Goal: Information Seeking & Learning: Check status

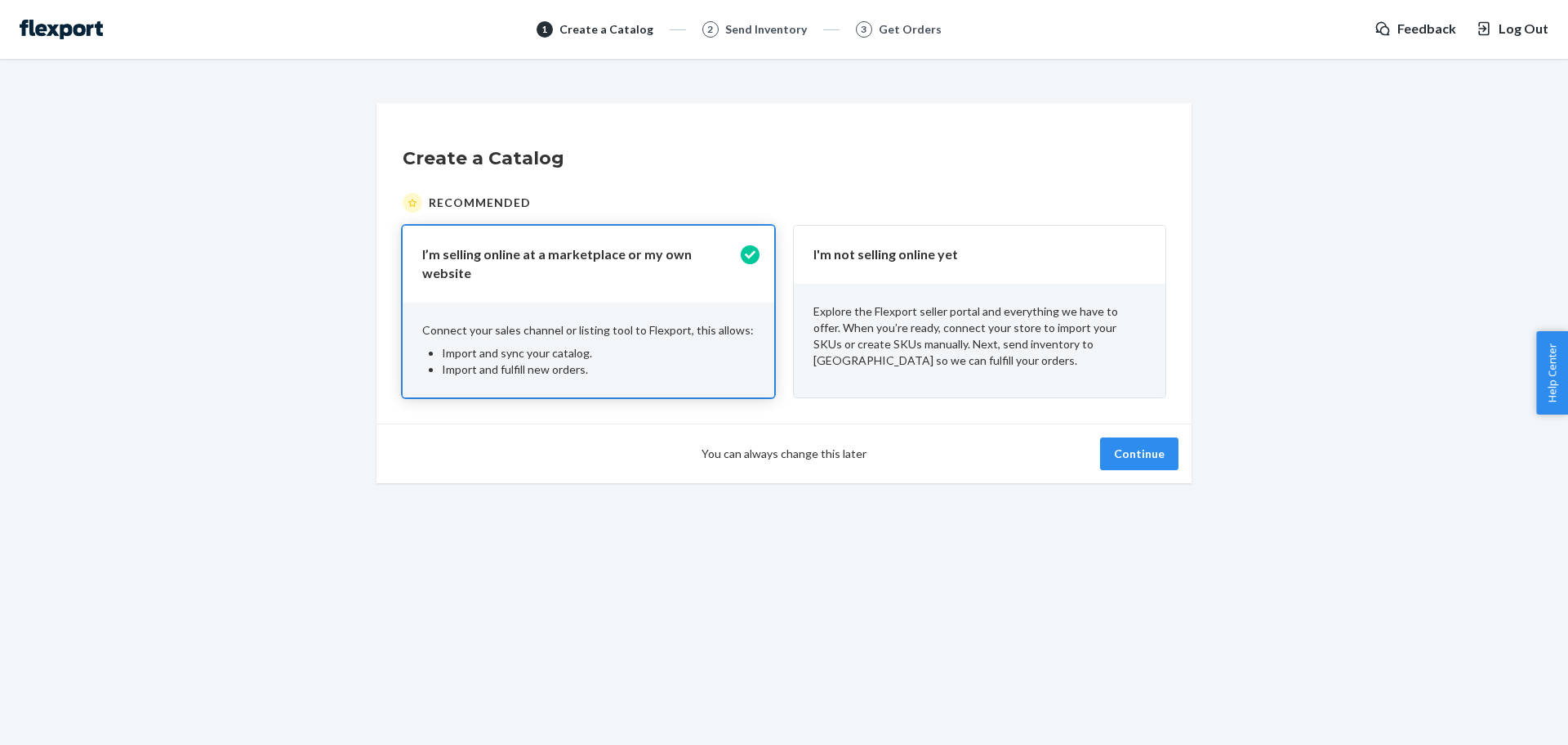
click at [1076, 318] on p "Explore the Flexport seller portal and everything we have to offer. When you’re…" at bounding box center [980, 336] width 333 height 65
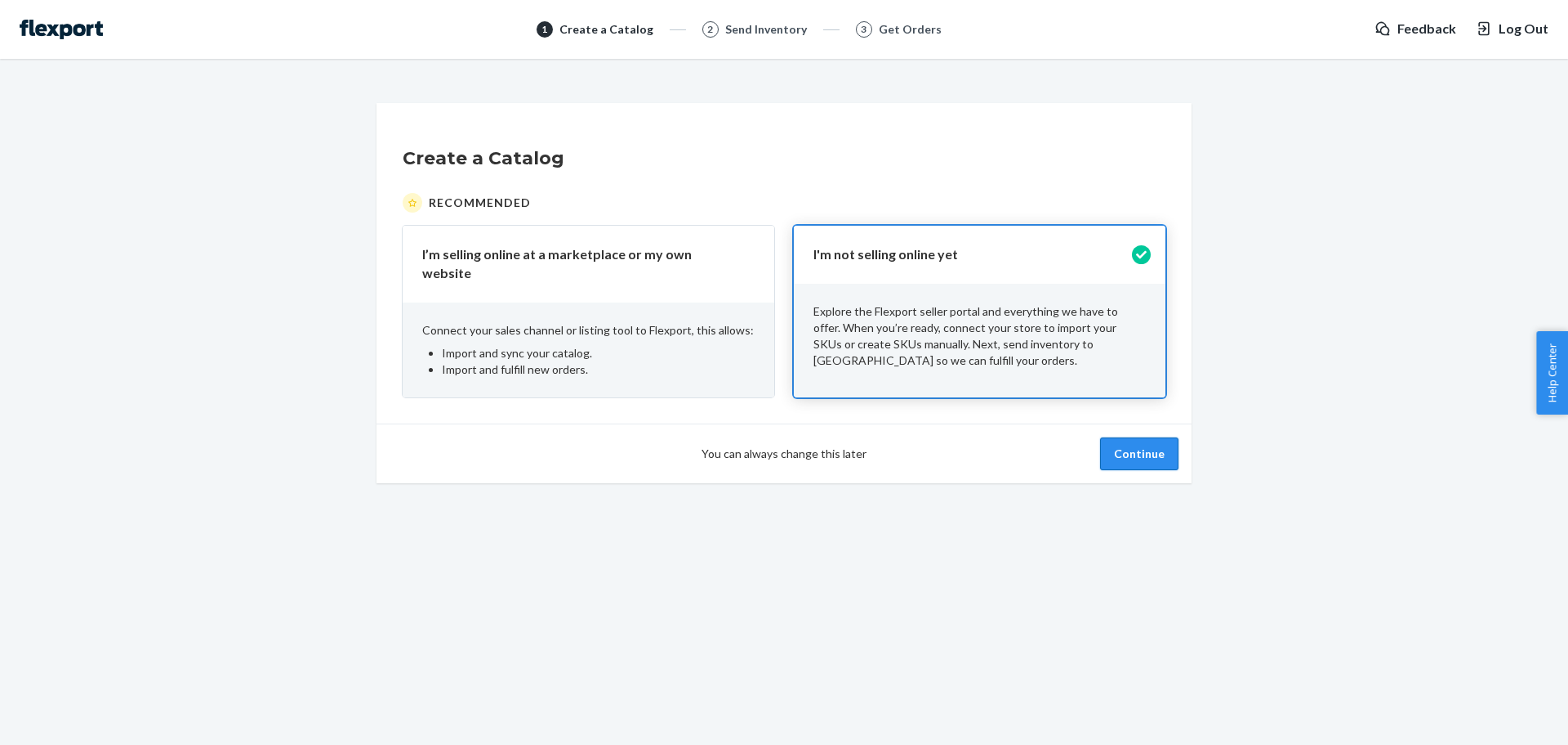
click at [1140, 441] on button "Continue" at bounding box center [1140, 453] width 79 height 33
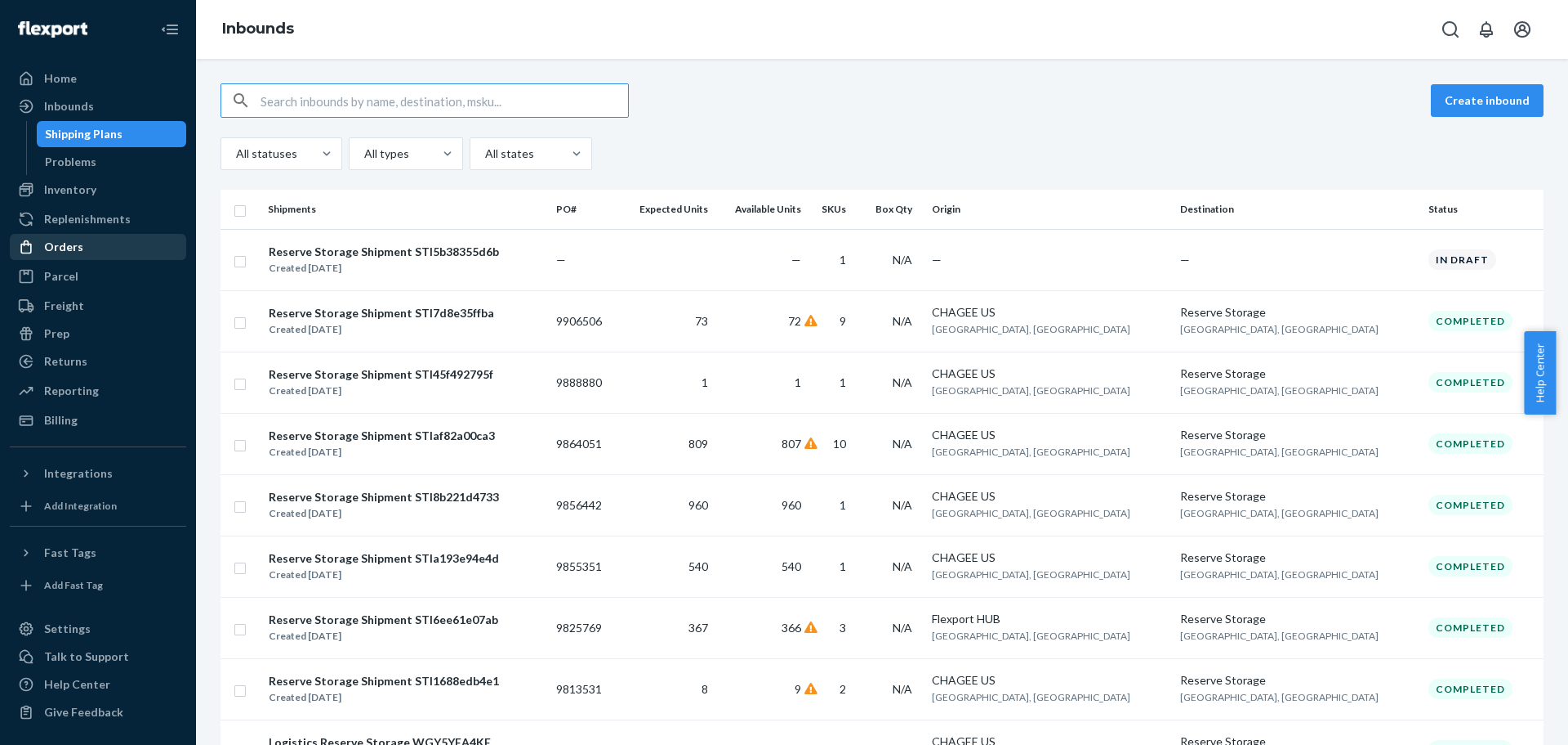
click at [106, 249] on div "Orders" at bounding box center [98, 247] width 173 height 23
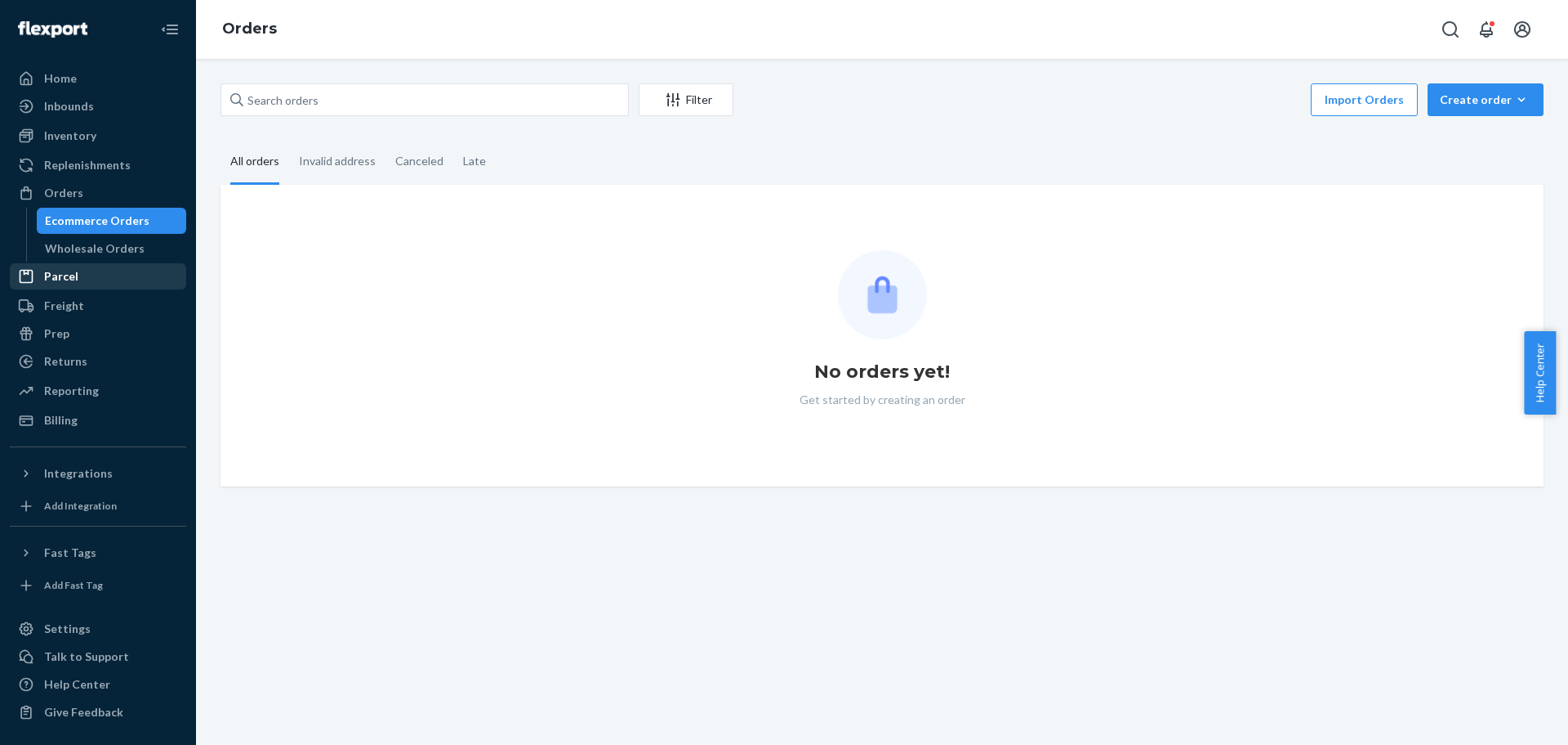
click at [100, 276] on div "Parcel" at bounding box center [98, 276] width 173 height 23
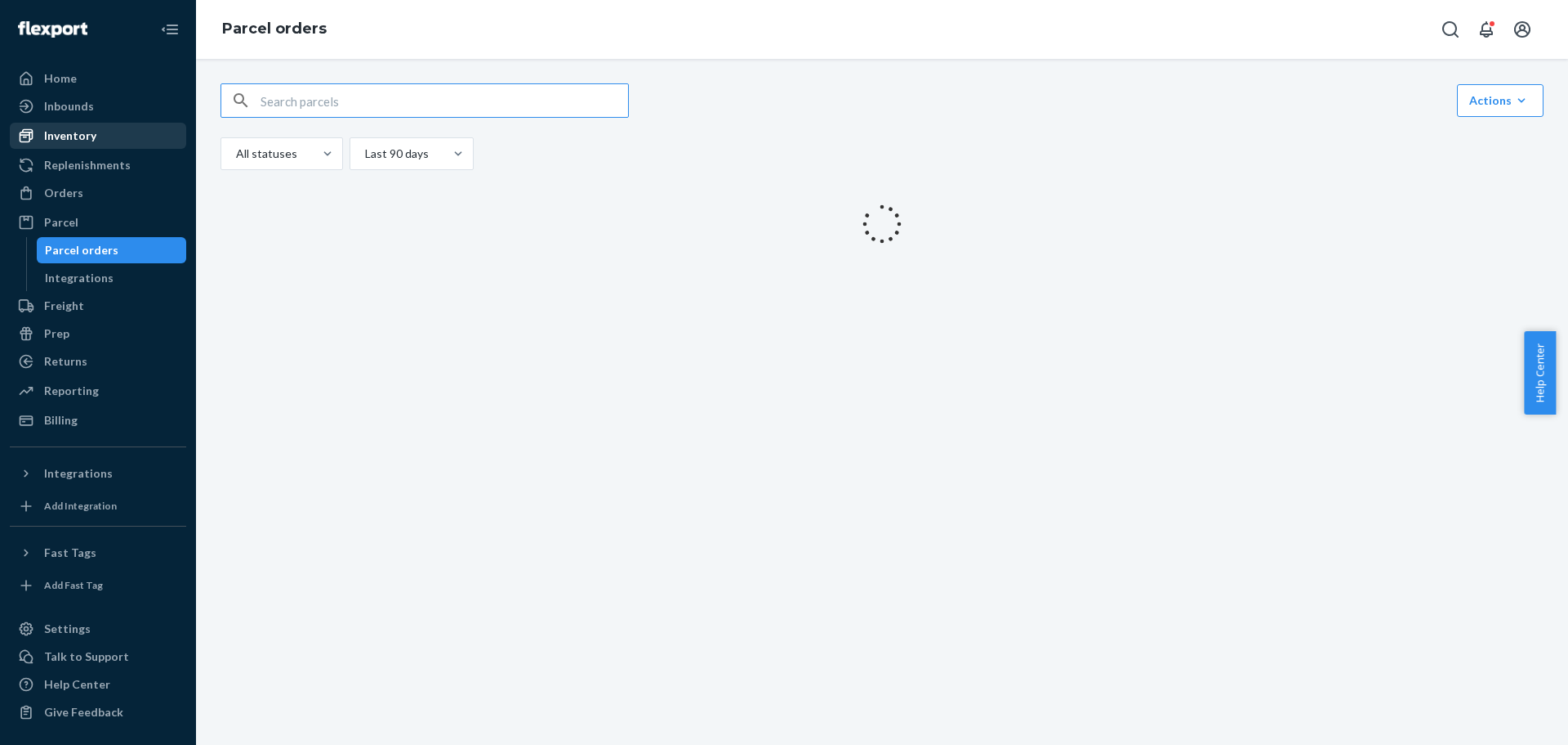
click at [111, 135] on div "Inventory" at bounding box center [98, 136] width 173 height 23
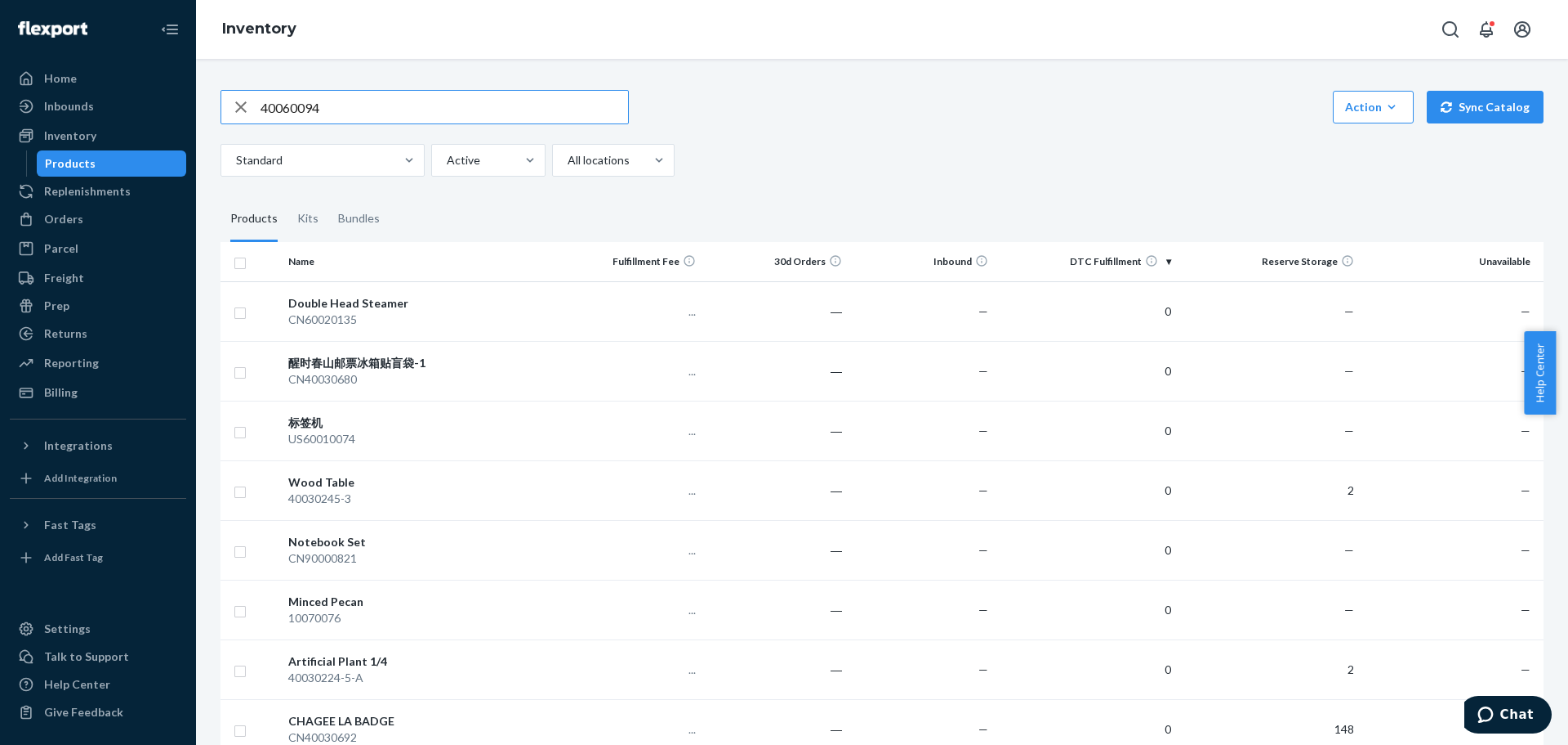
click at [377, 111] on input "40060094" at bounding box center [444, 107] width 367 height 33
type input "40060094"
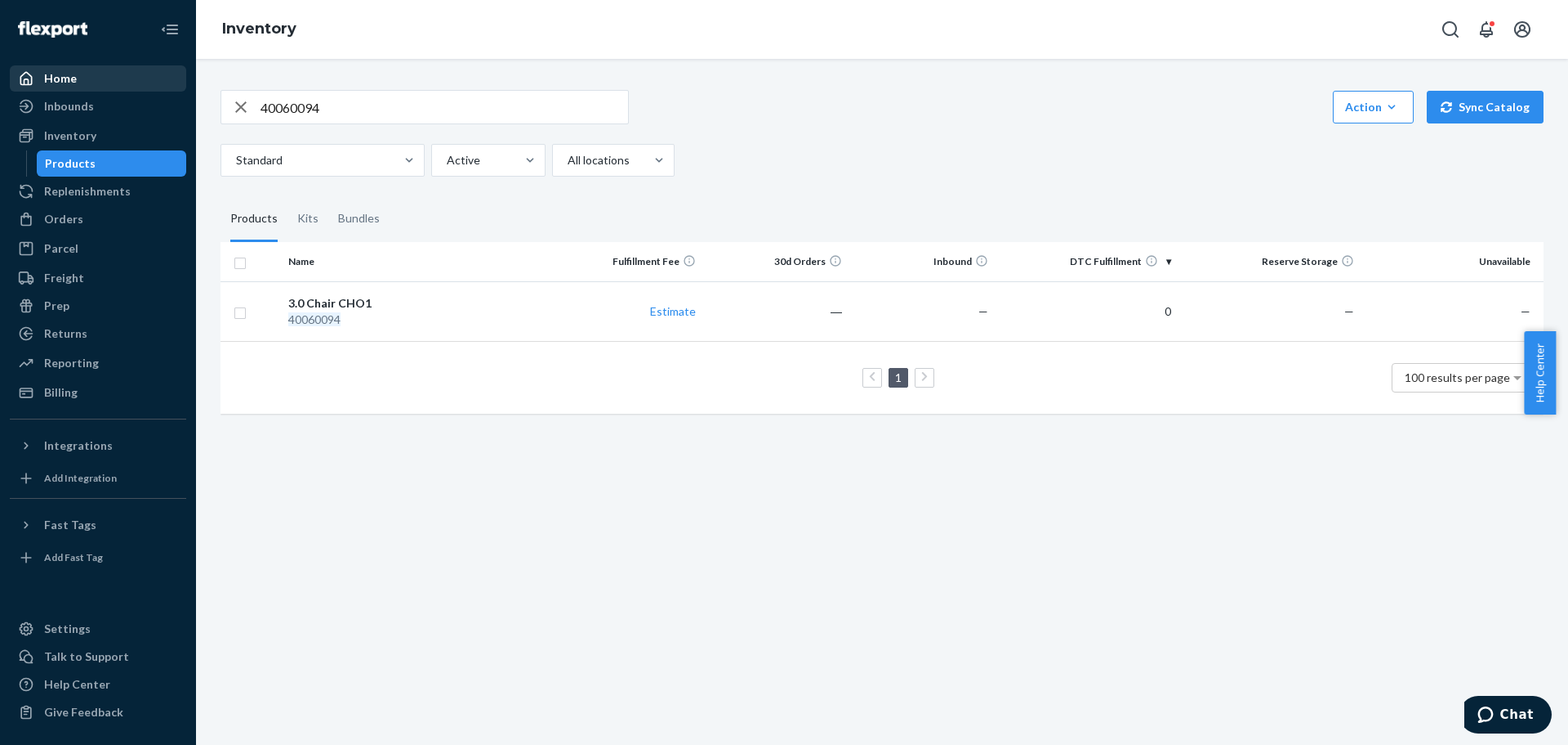
click at [70, 79] on div "Home" at bounding box center [61, 78] width 33 height 16
